Goal: Task Accomplishment & Management: Manage account settings

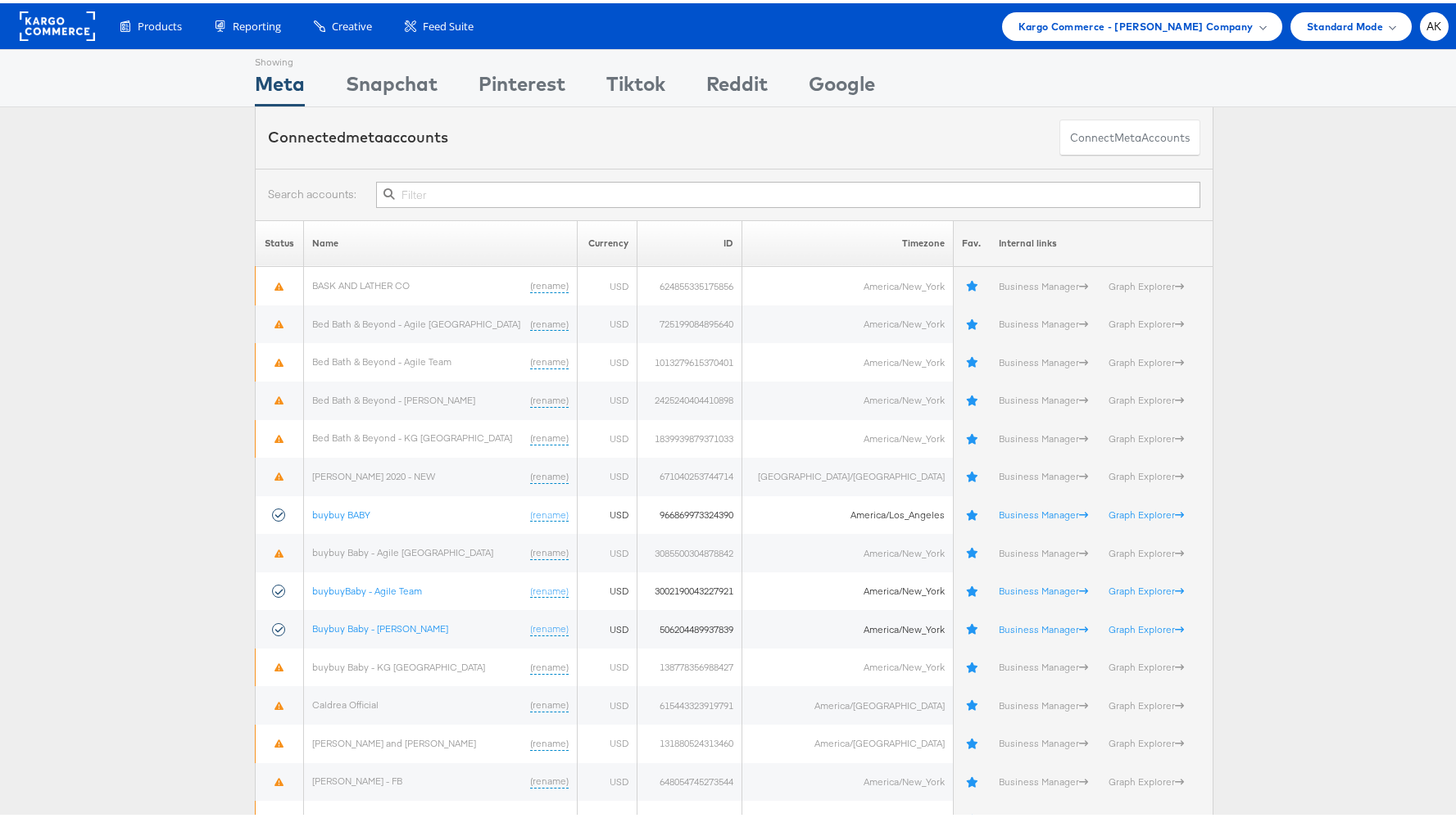
click at [1274, 20] on ul "Kargo Commerce - Trey Sells Company Switch Company Adkit Demo Albertsons - AMC …" at bounding box center [1221, 23] width 456 height 29
click at [1257, 23] on div "Kargo Commerce - Trey Sells Company" at bounding box center [1142, 23] width 280 height 29
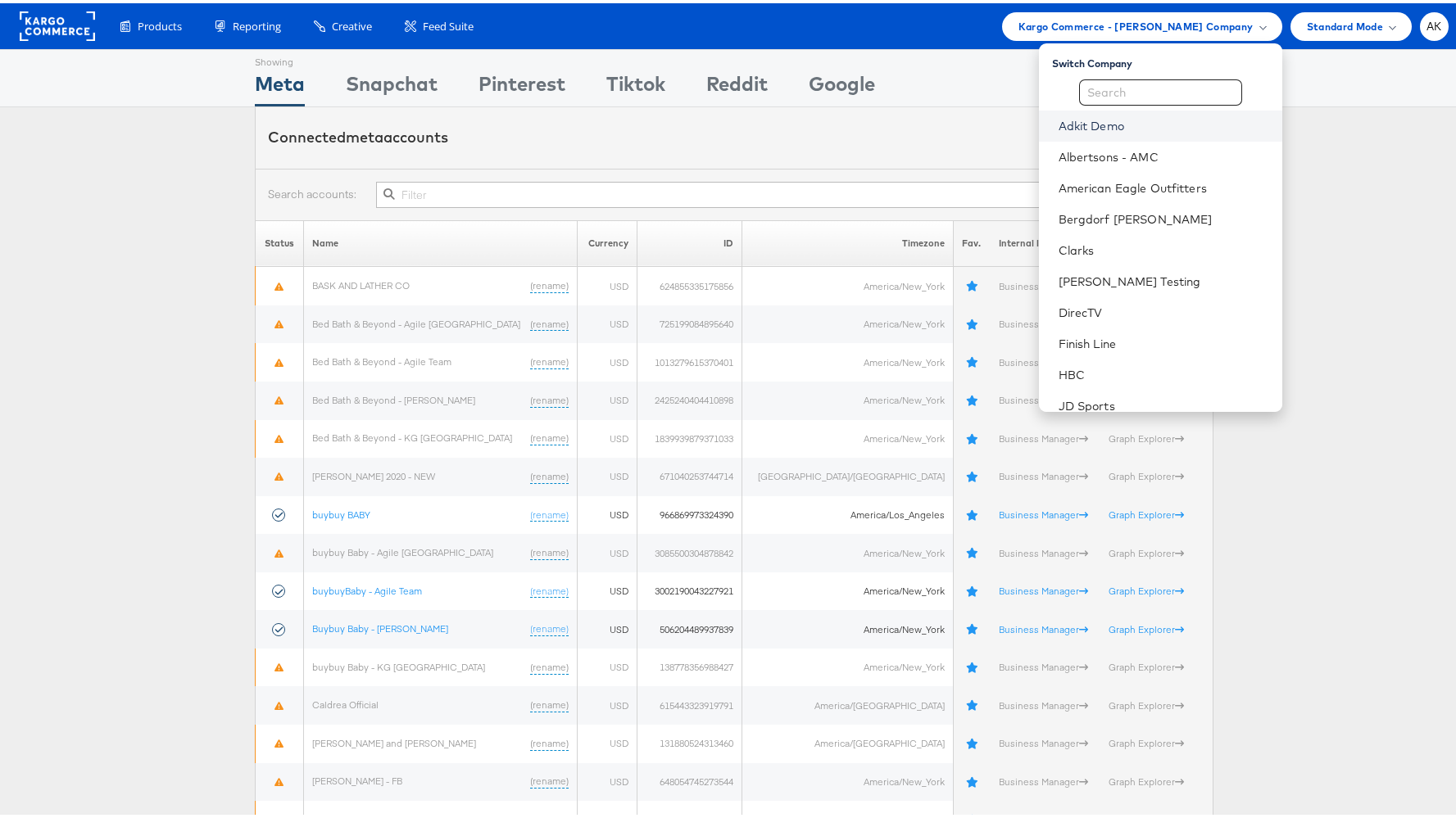
click at [1142, 130] on link "Adkit Demo" at bounding box center [1164, 123] width 211 height 17
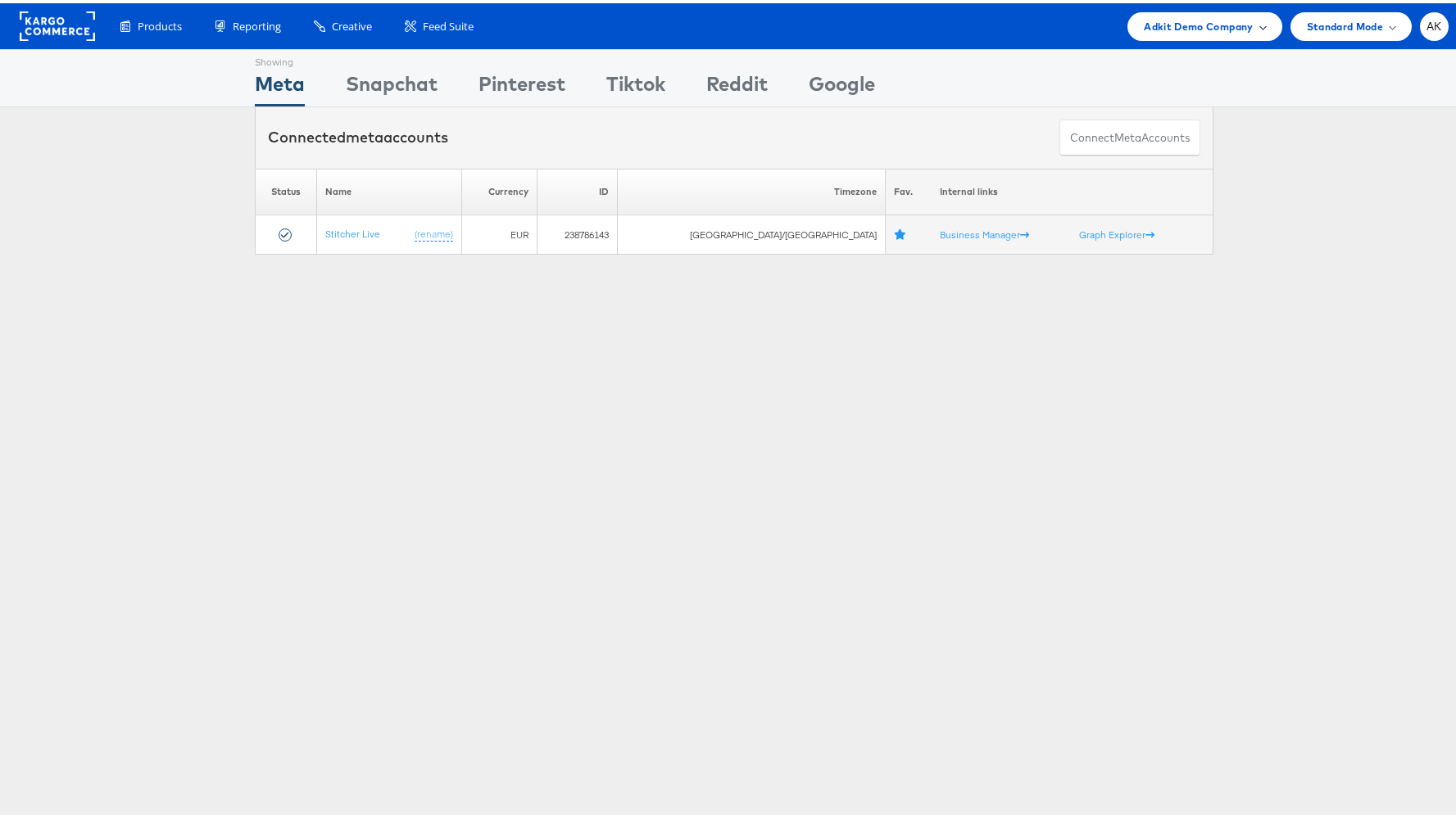
click at [1157, 33] on div "Adkit Demo Company" at bounding box center [1205, 23] width 154 height 29
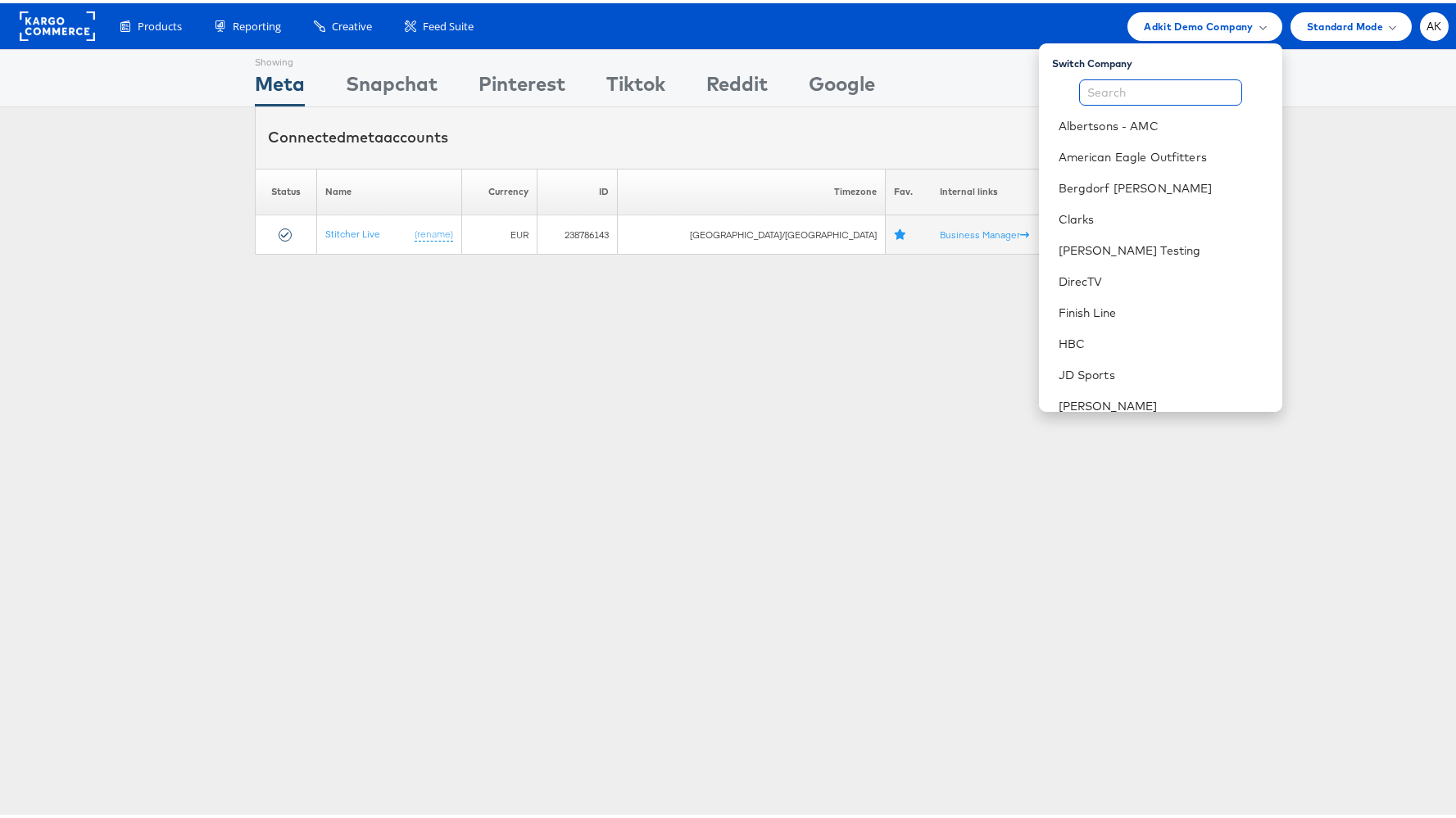
click at [1146, 89] on input "text" at bounding box center [1161, 89] width 163 height 26
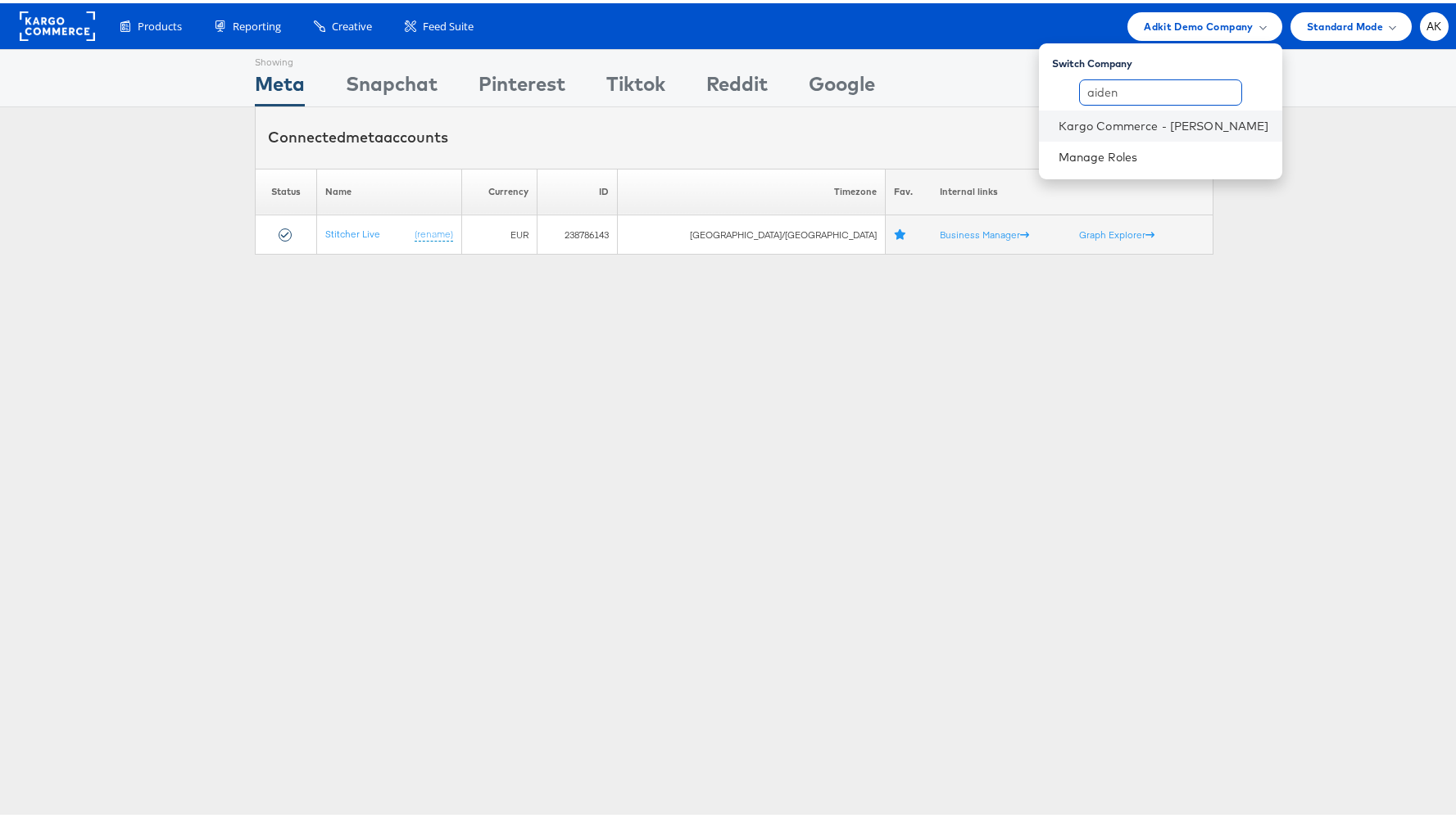
type input "aiden"
click at [1146, 108] on li "Kargo Commerce - Aiden Keating" at bounding box center [1161, 123] width 243 height 31
click at [1152, 119] on link "Kargo Commerce - [PERSON_NAME]" at bounding box center [1164, 123] width 211 height 17
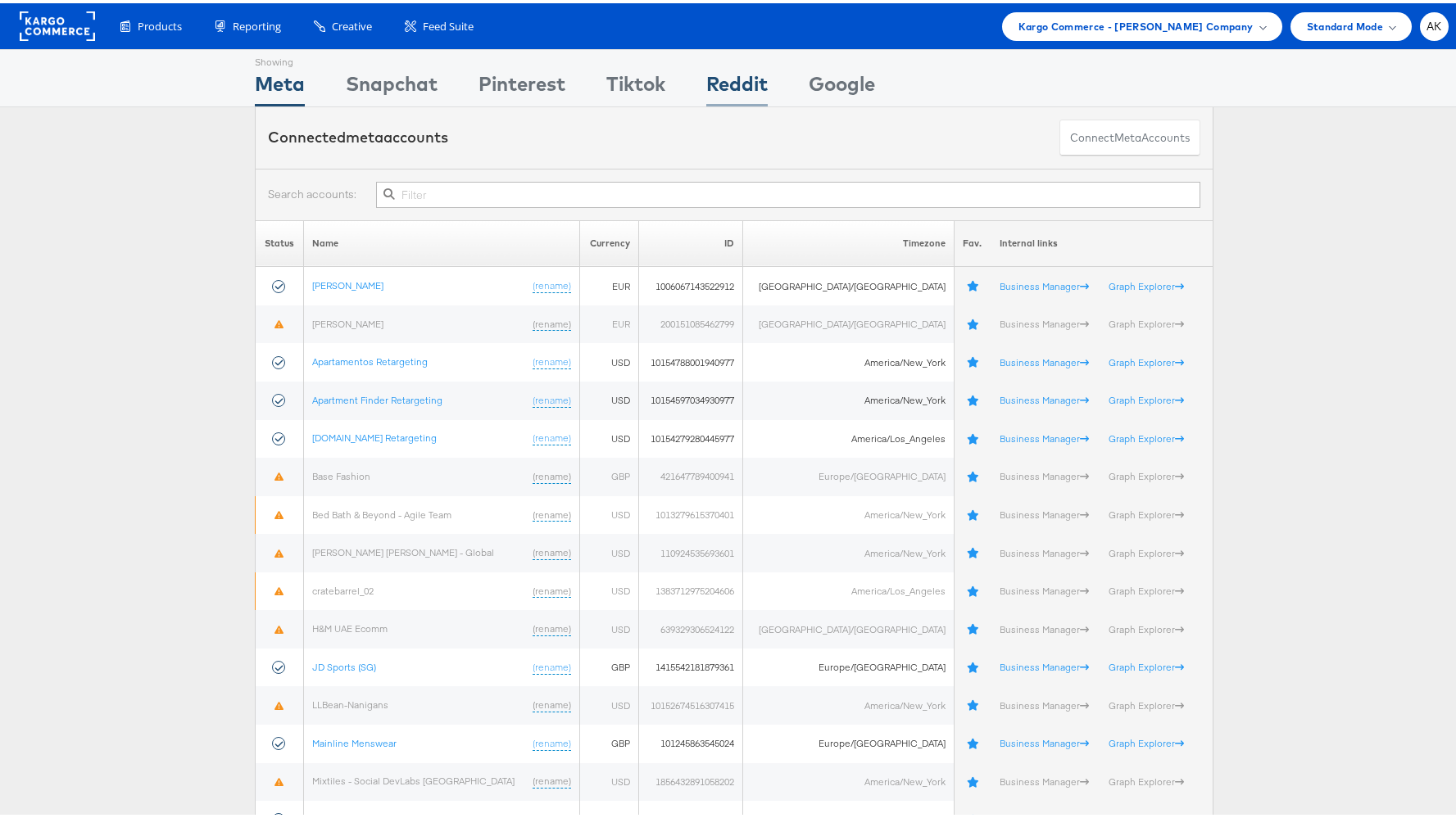
click at [732, 76] on div "Reddit" at bounding box center [737, 85] width 62 height 37
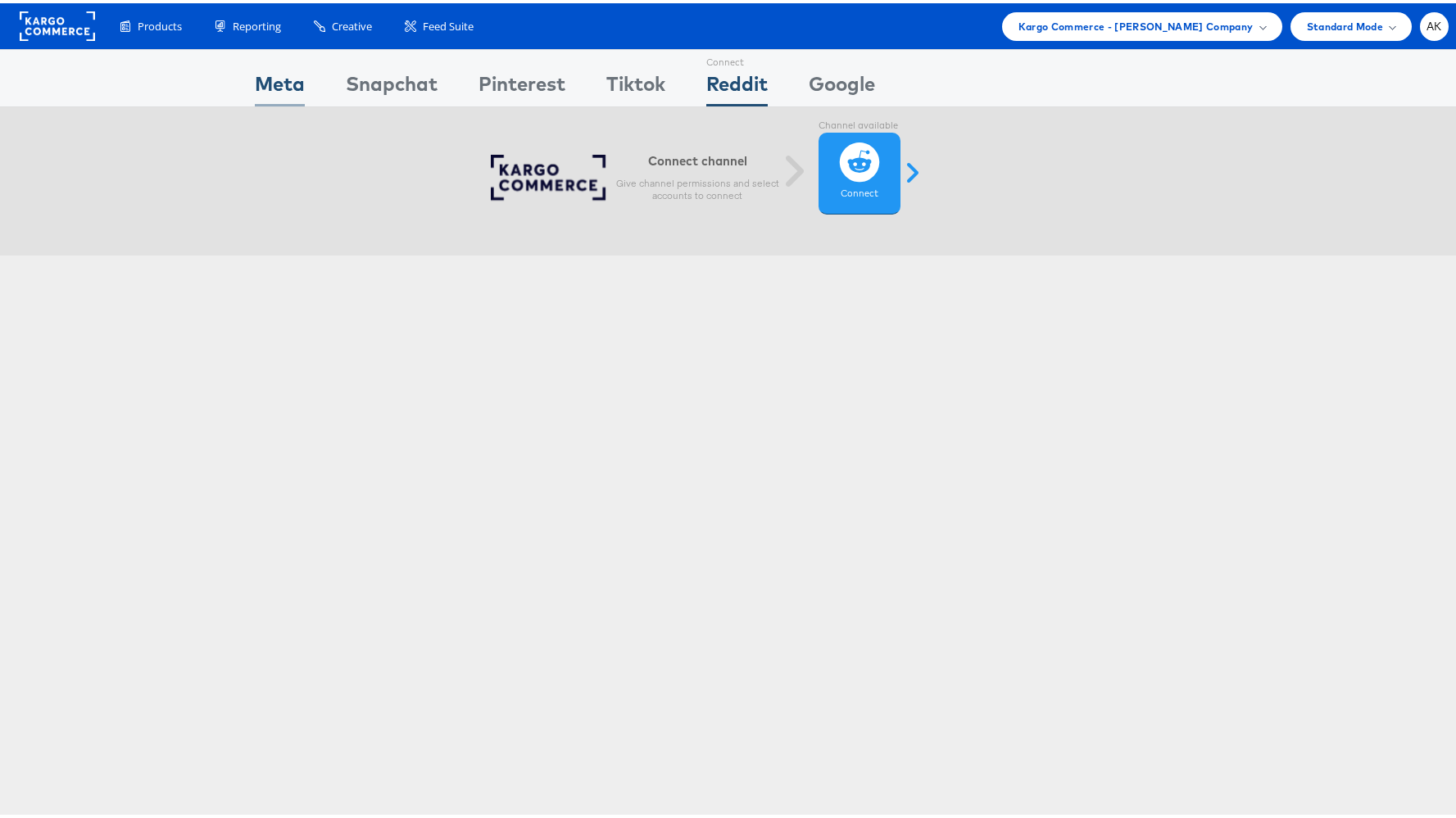
click at [298, 76] on div "Meta" at bounding box center [280, 85] width 50 height 37
